Goal: Find specific page/section: Find specific page/section

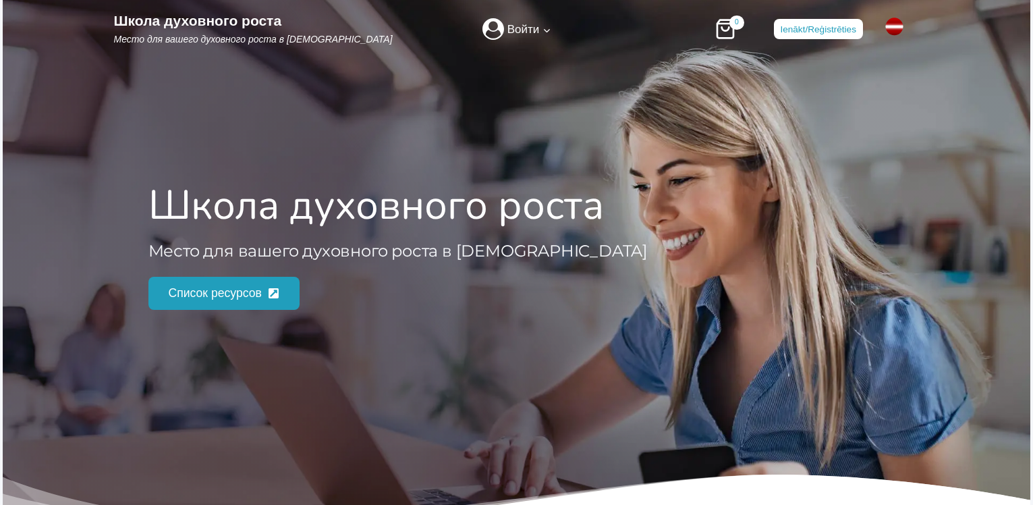
click at [896, 27] on img "Основной" at bounding box center [894, 27] width 27 height 18
click at [210, 287] on span "Список ресурсов" at bounding box center [215, 292] width 93 height 19
